Goal: Information Seeking & Learning: Learn about a topic

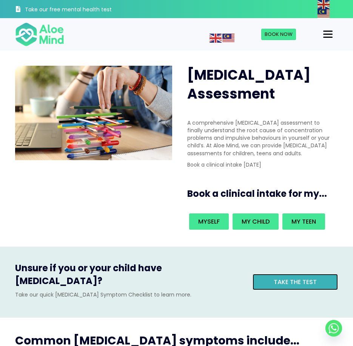
click at [303, 277] on span "Take the test" at bounding box center [294, 281] width 43 height 9
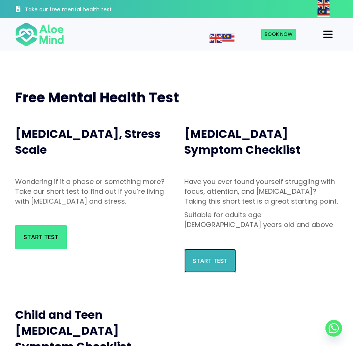
click at [212, 259] on span "Start Test" at bounding box center [209, 260] width 35 height 9
